Goal: Task Accomplishment & Management: Use online tool/utility

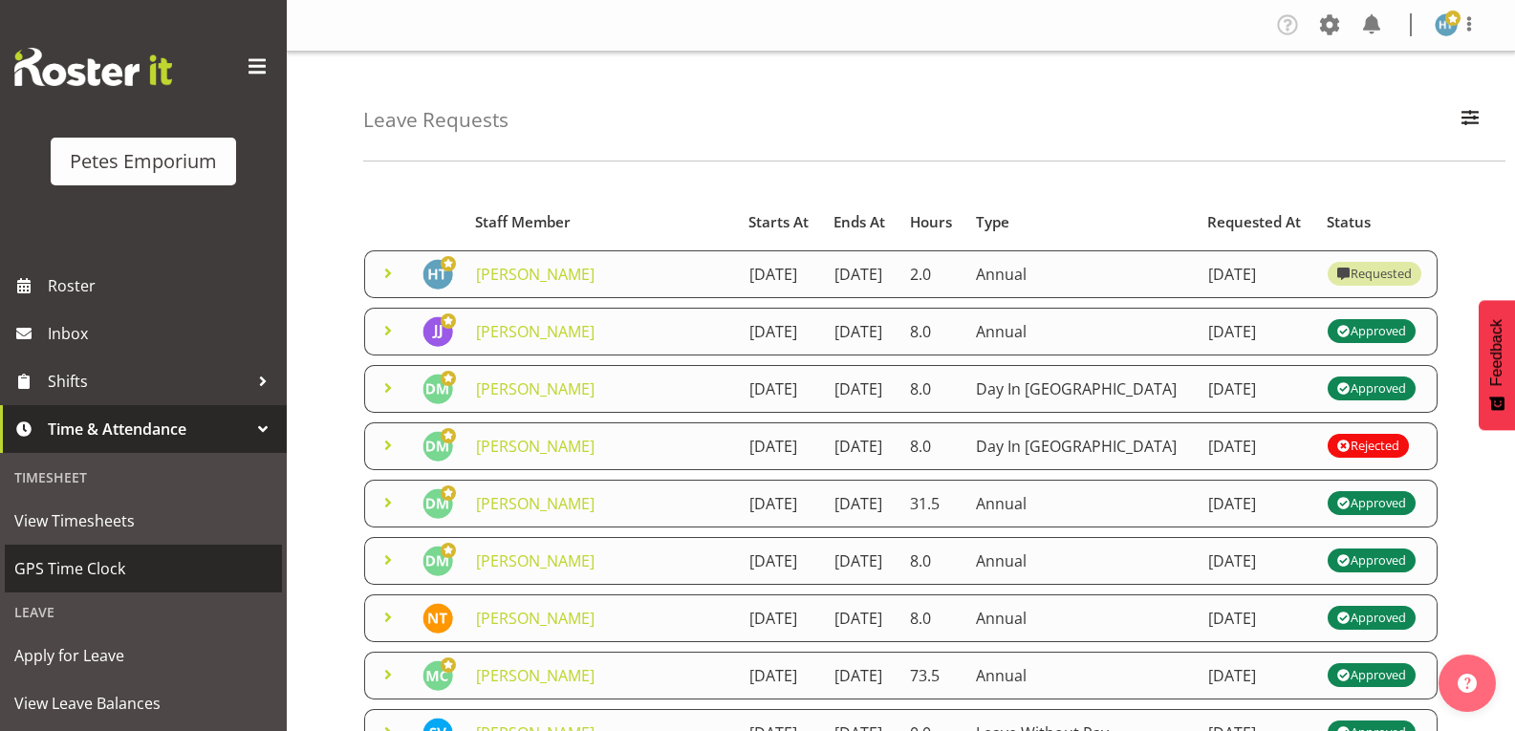
click at [100, 571] on span "GPS Time Clock" at bounding box center [143, 568] width 258 height 29
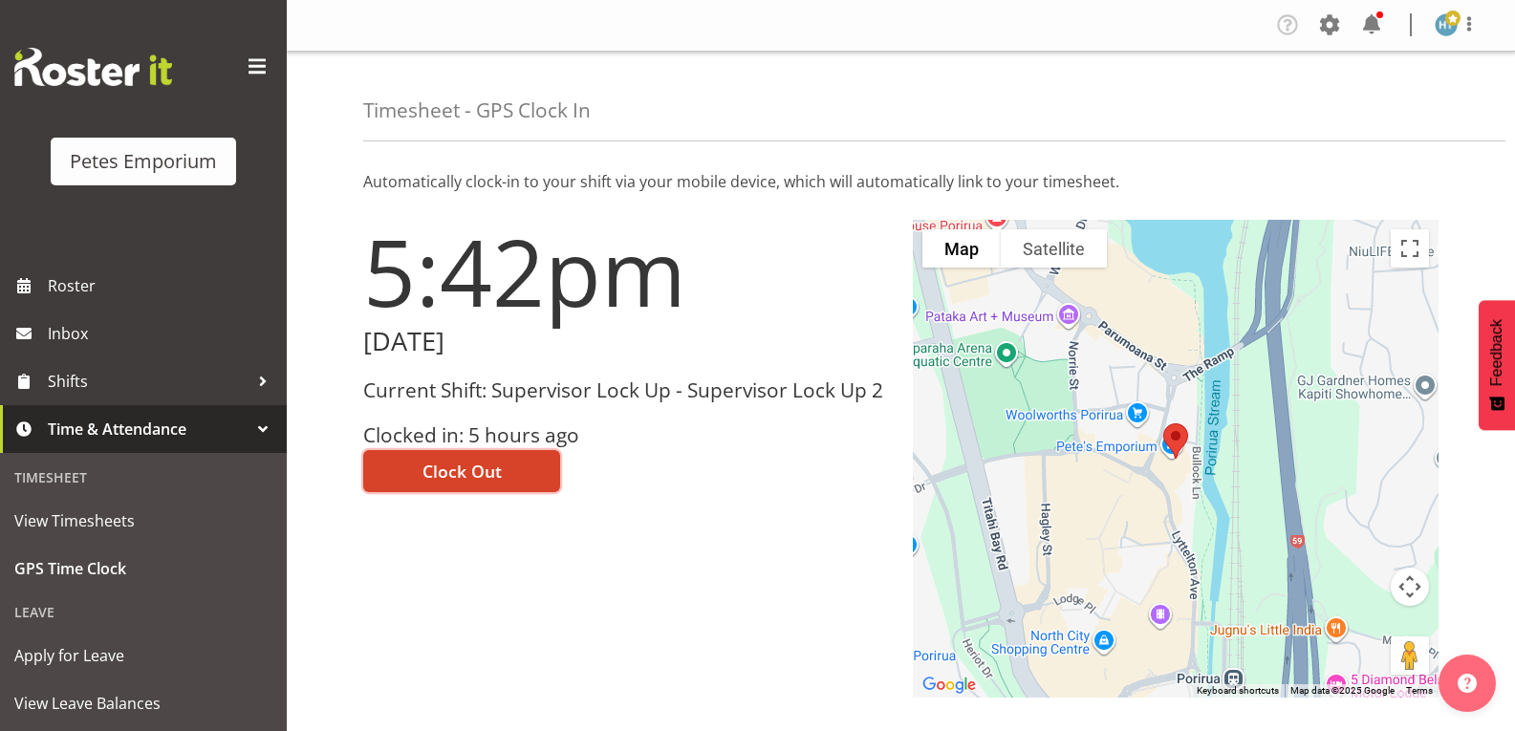
click at [507, 471] on button "Clock Out" at bounding box center [461, 471] width 197 height 42
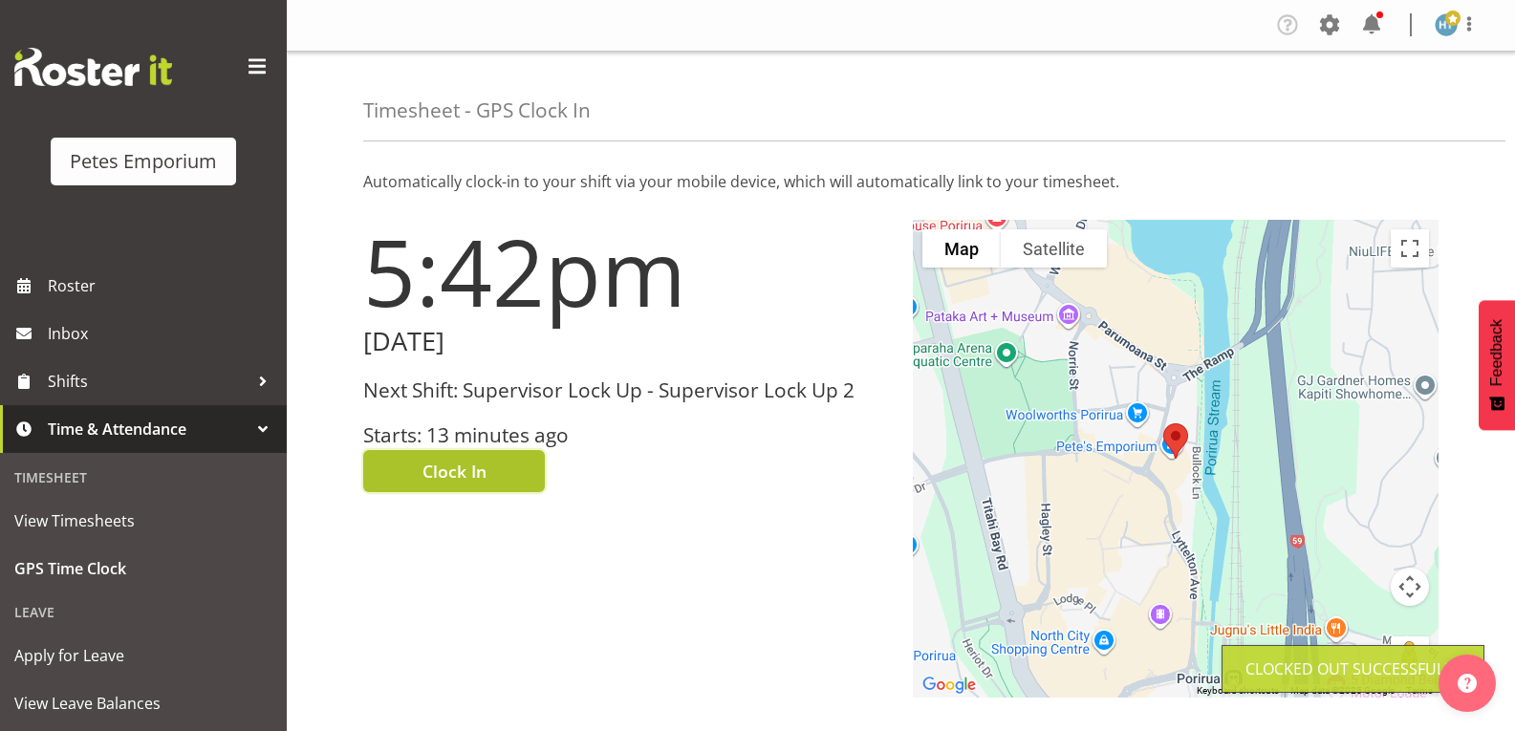
click at [1373, 34] on span at bounding box center [1372, 25] width 31 height 31
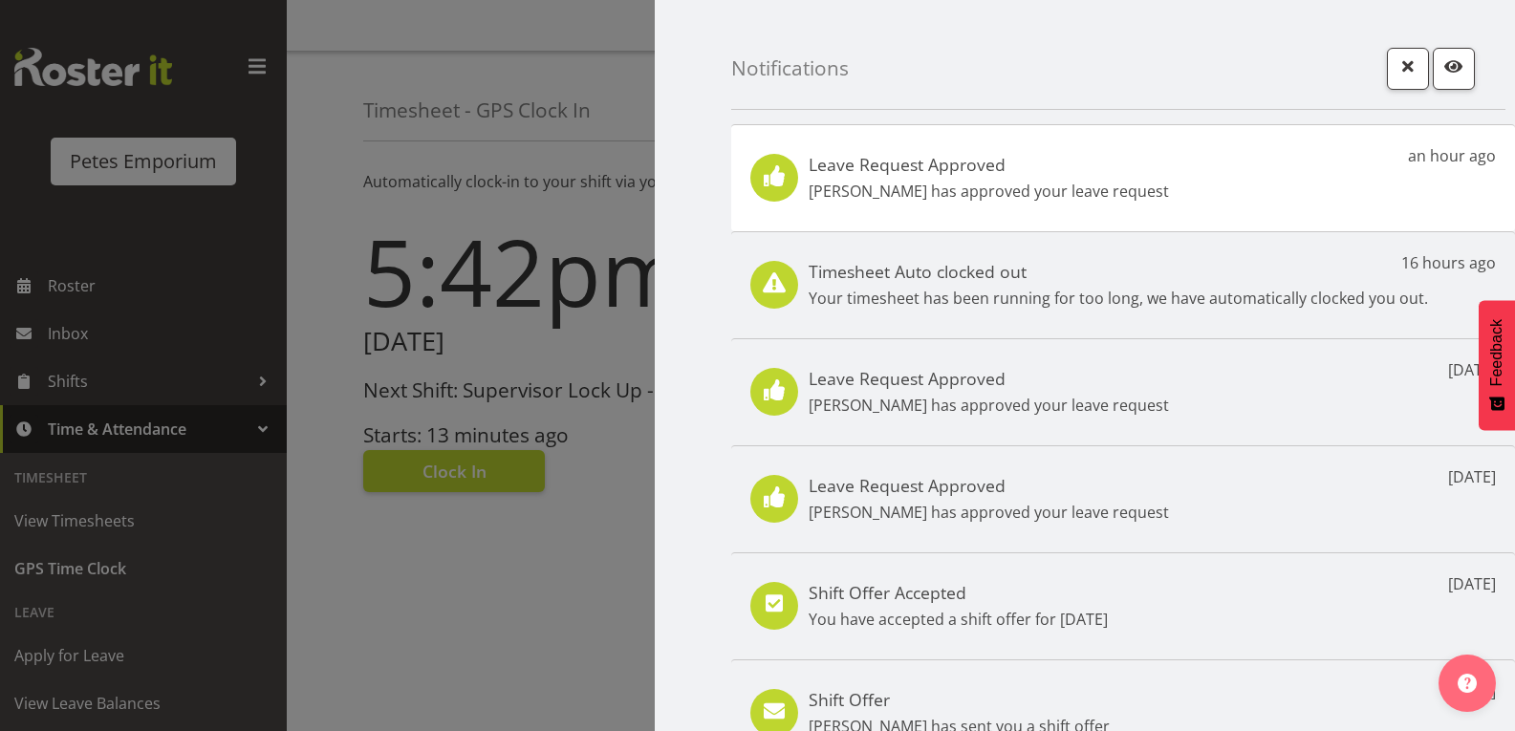
click at [956, 189] on p "Jodine Bunn has approved your leave request" at bounding box center [989, 191] width 360 height 23
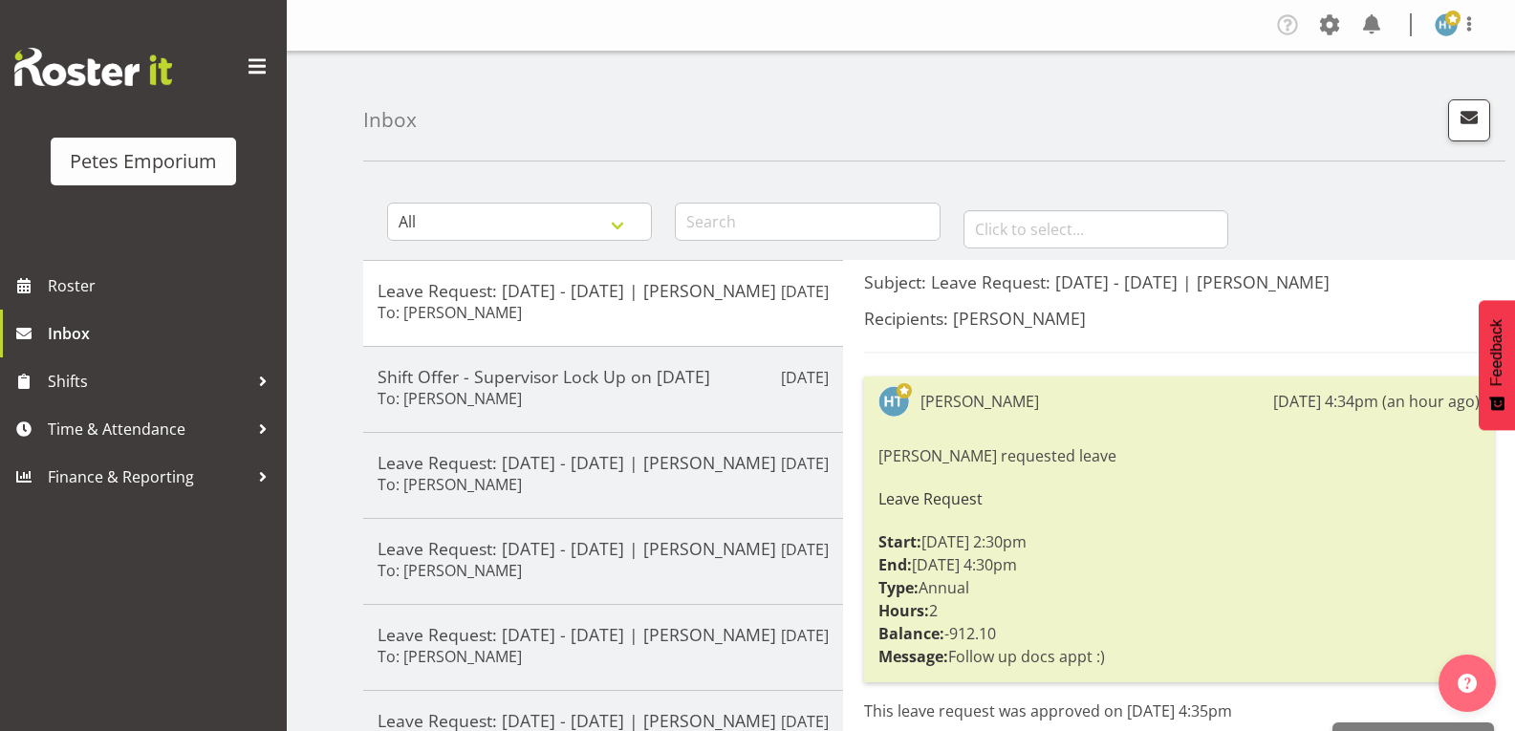
click at [1441, 31] on img at bounding box center [1446, 24] width 23 height 23
click at [1354, 106] on link "Log Out" at bounding box center [1389, 100] width 184 height 34
